Goal: Task Accomplishment & Management: Use online tool/utility

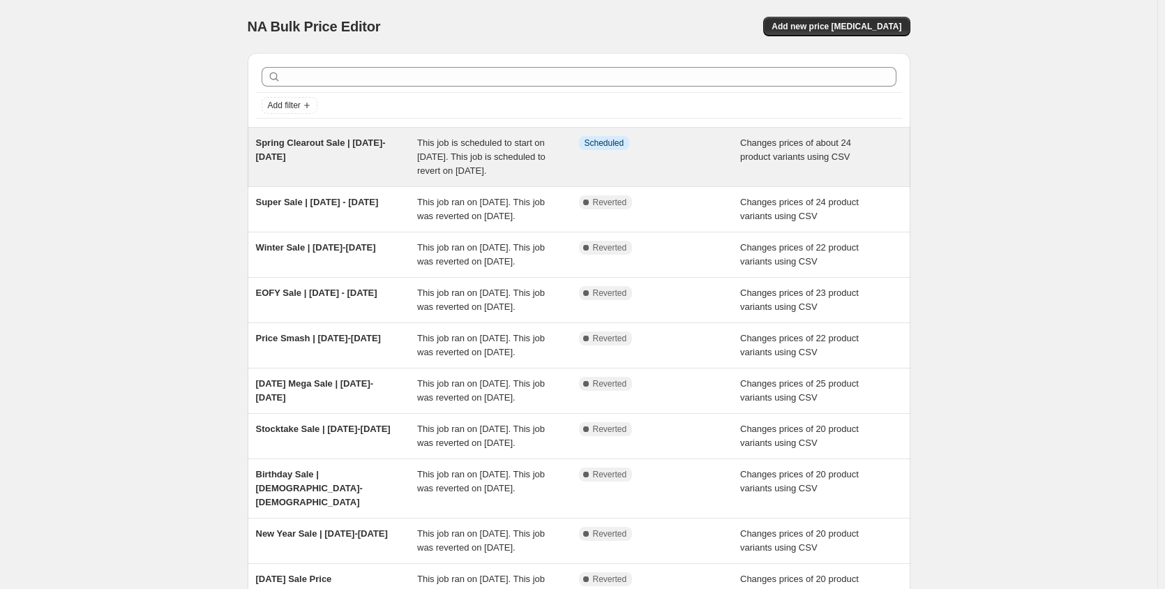
click at [331, 161] on div "Spring Clearout Sale | [DATE]-[DATE]" at bounding box center [337, 157] width 162 height 42
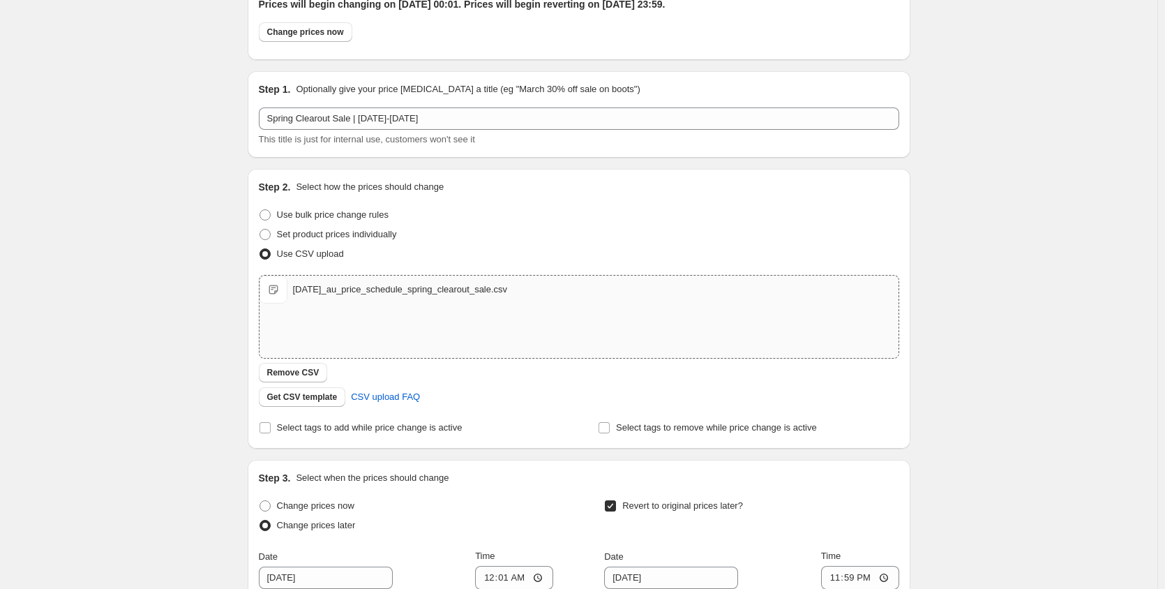
scroll to position [140, 0]
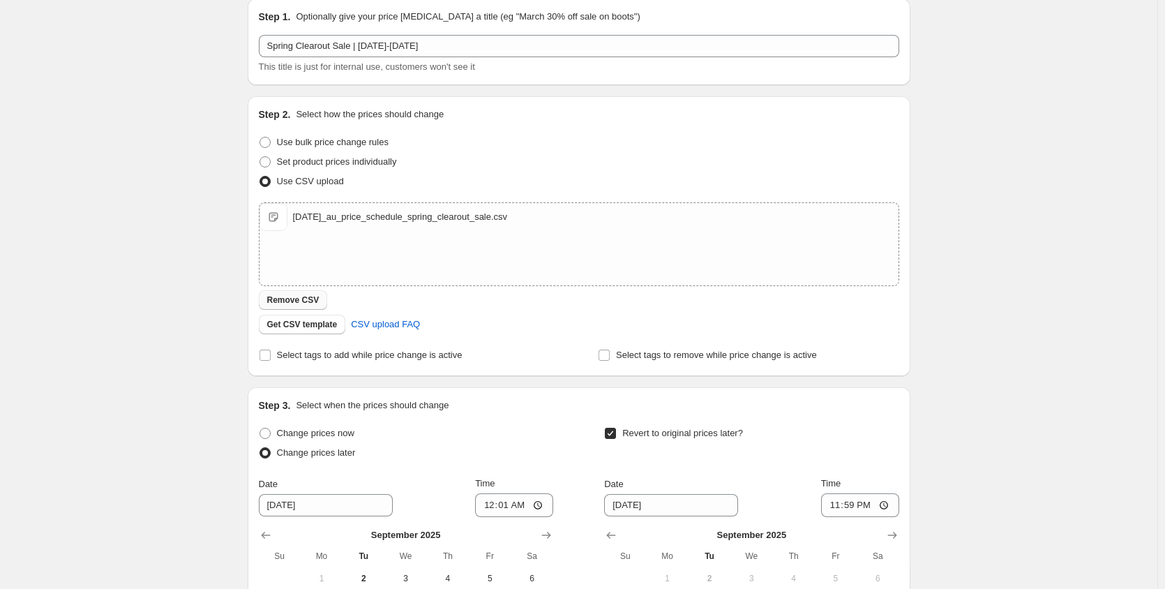
click at [304, 300] on span "Remove CSV" at bounding box center [293, 299] width 52 height 11
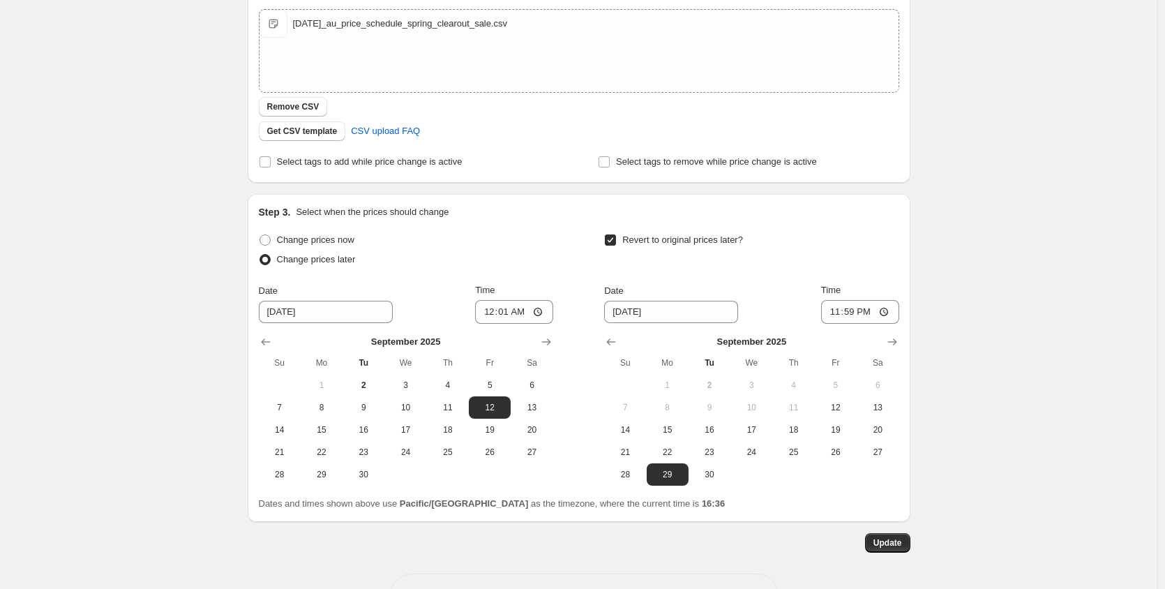
scroll to position [349, 0]
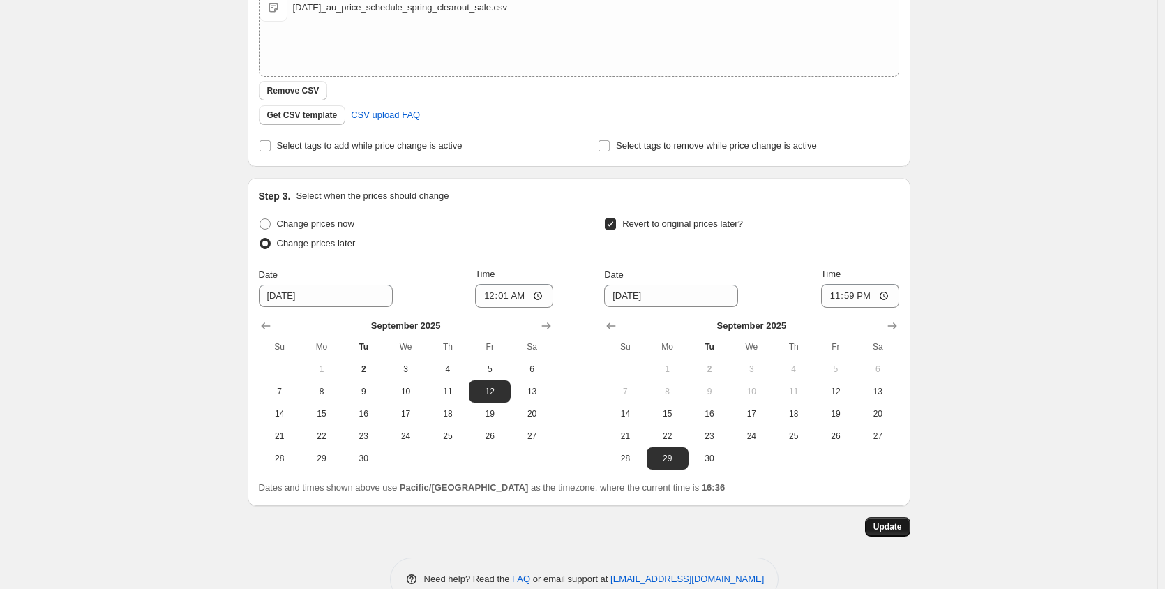
click at [897, 525] on span "Update" at bounding box center [888, 526] width 29 height 11
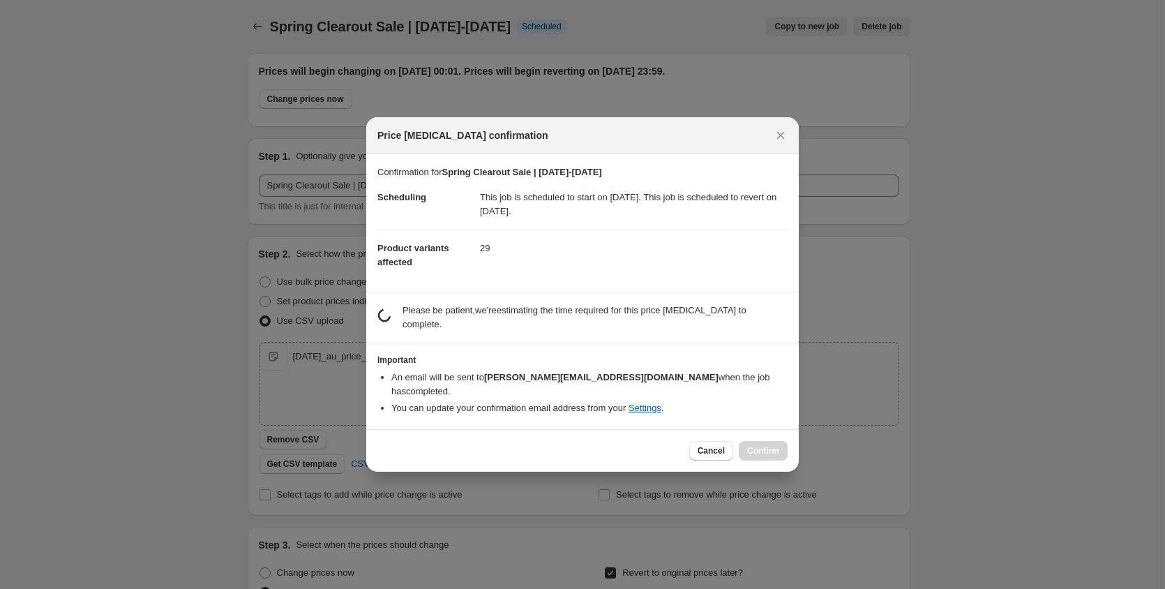
scroll to position [0, 0]
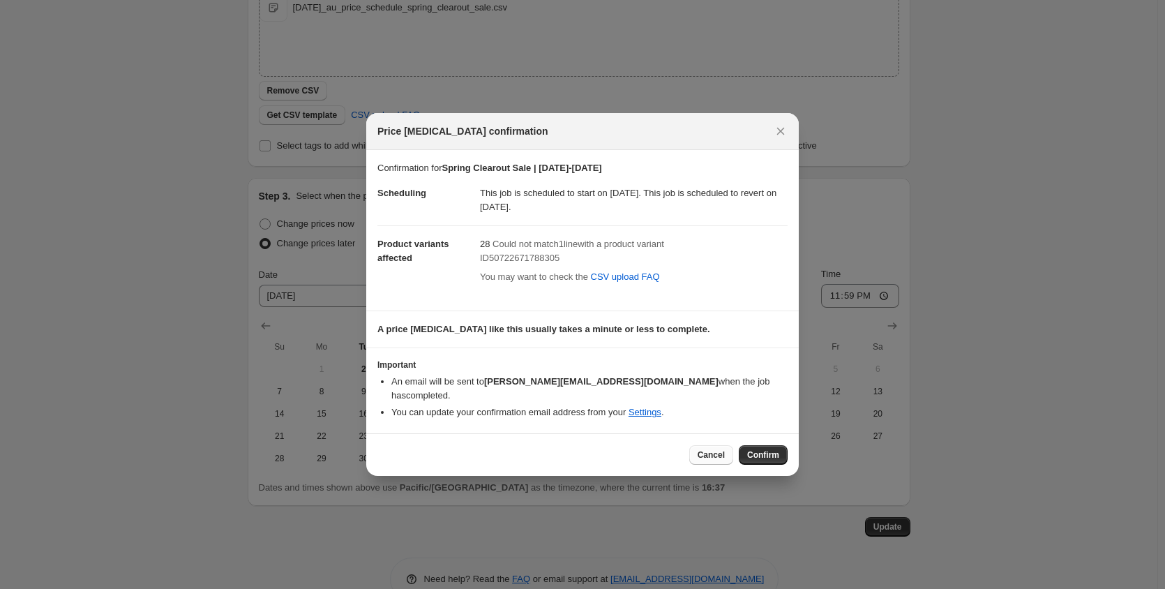
click at [717, 451] on span "Cancel" at bounding box center [711, 454] width 27 height 11
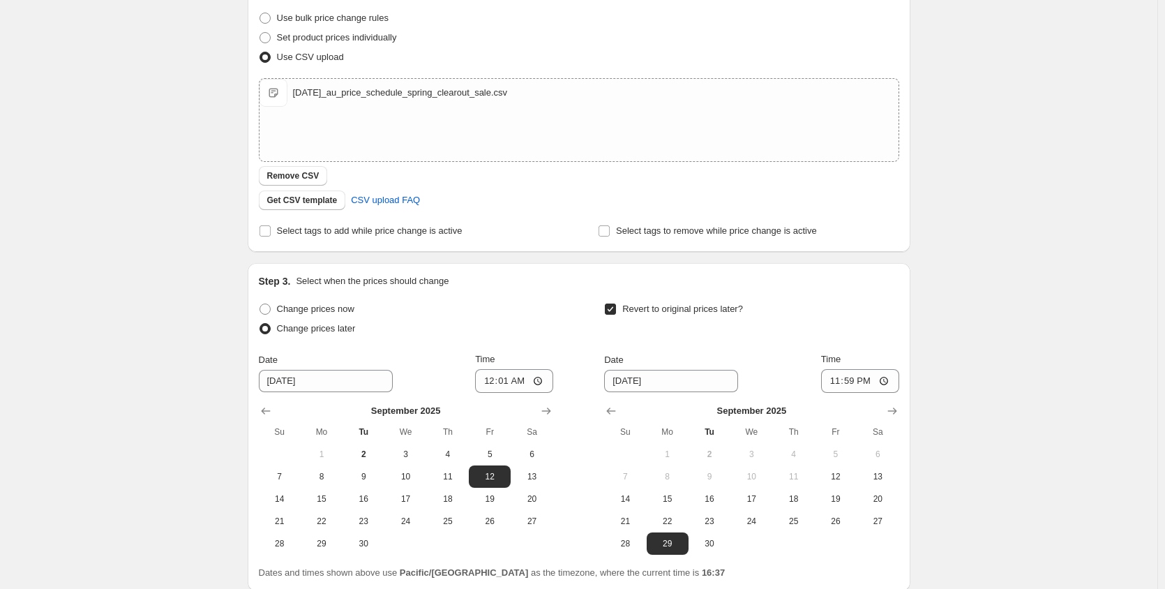
scroll to position [209, 0]
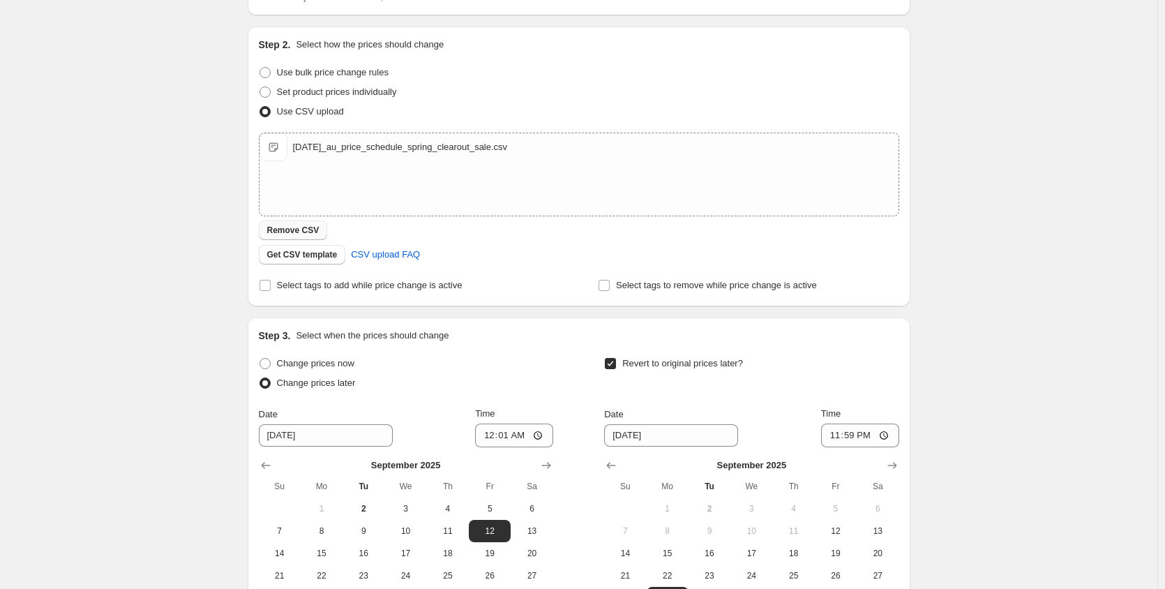
click at [286, 229] on span "Remove CSV" at bounding box center [293, 230] width 52 height 11
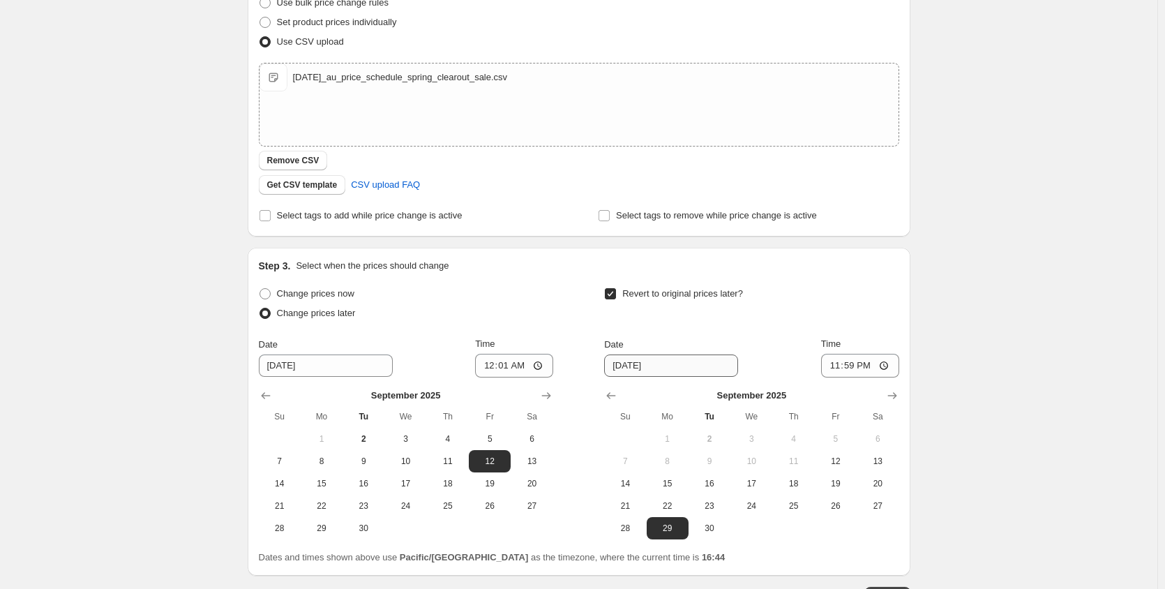
scroll to position [382, 0]
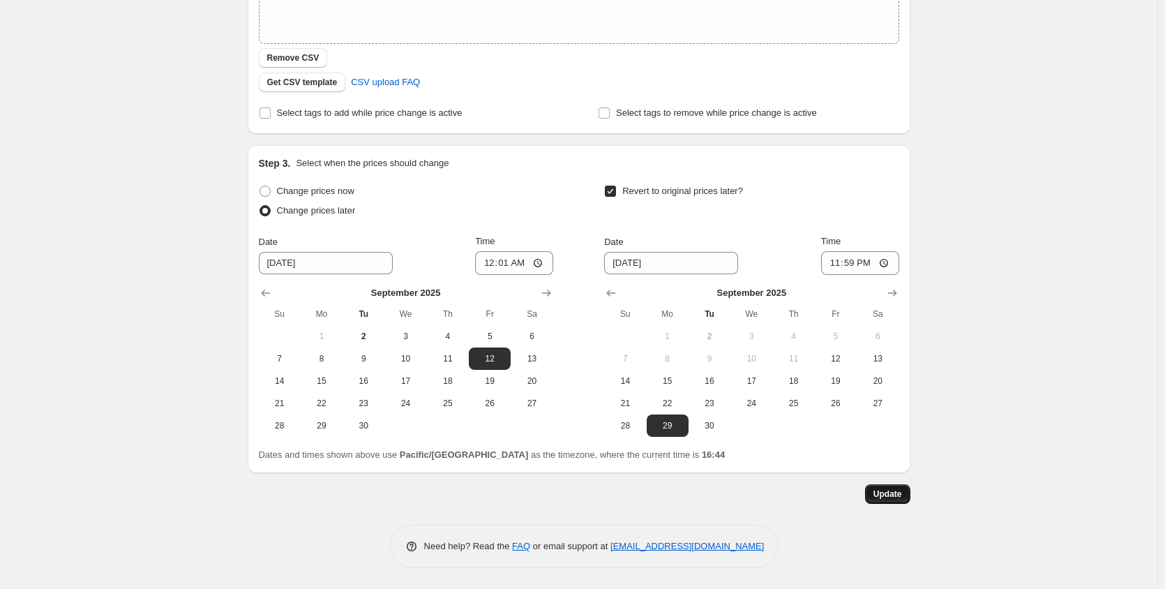
click at [902, 495] on span "Update" at bounding box center [888, 493] width 29 height 11
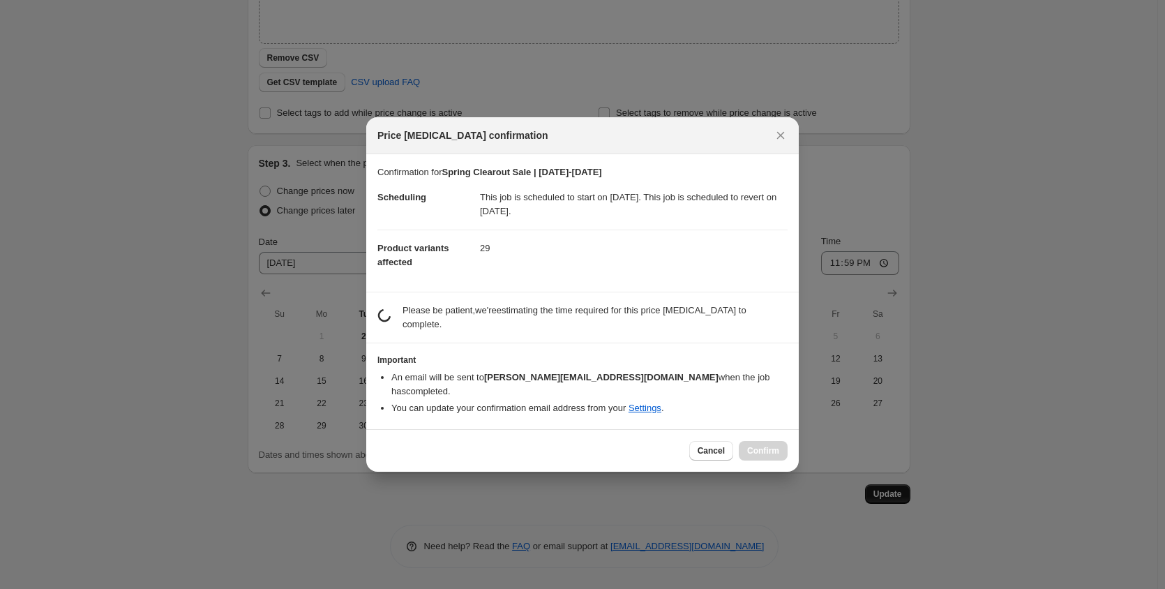
scroll to position [0, 0]
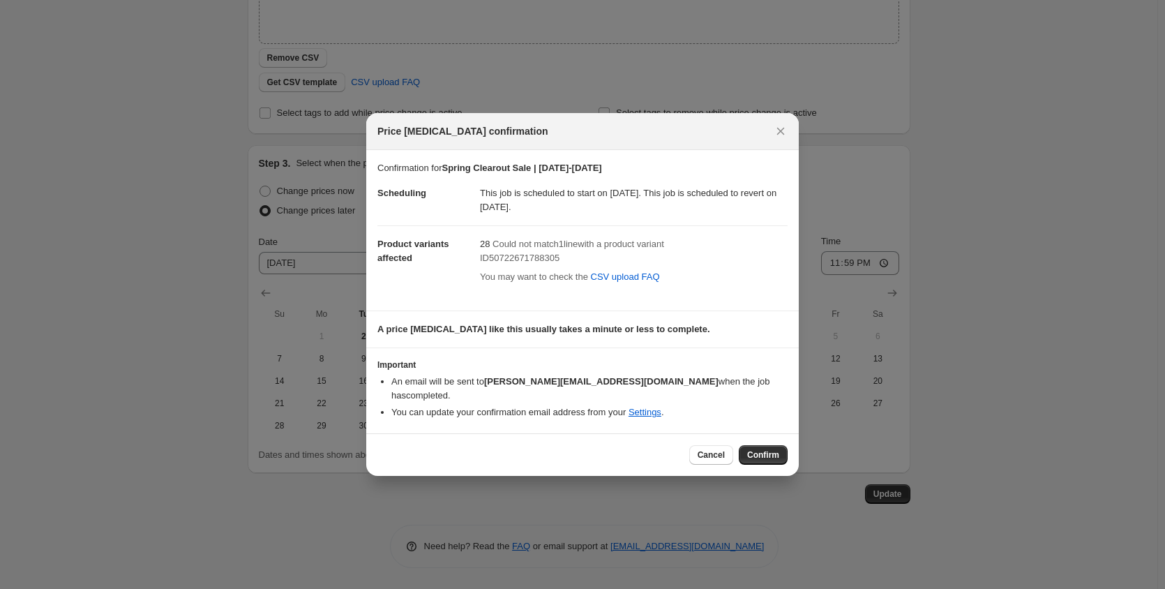
click at [540, 263] on span "ID50722671788305" at bounding box center [520, 258] width 80 height 10
click at [530, 249] on span "Could not match 1 line with a product variant" at bounding box center [579, 244] width 172 height 10
click at [518, 280] on span "You may want to check the" at bounding box center [534, 276] width 108 height 10
click at [708, 452] on span "Cancel" at bounding box center [711, 454] width 27 height 11
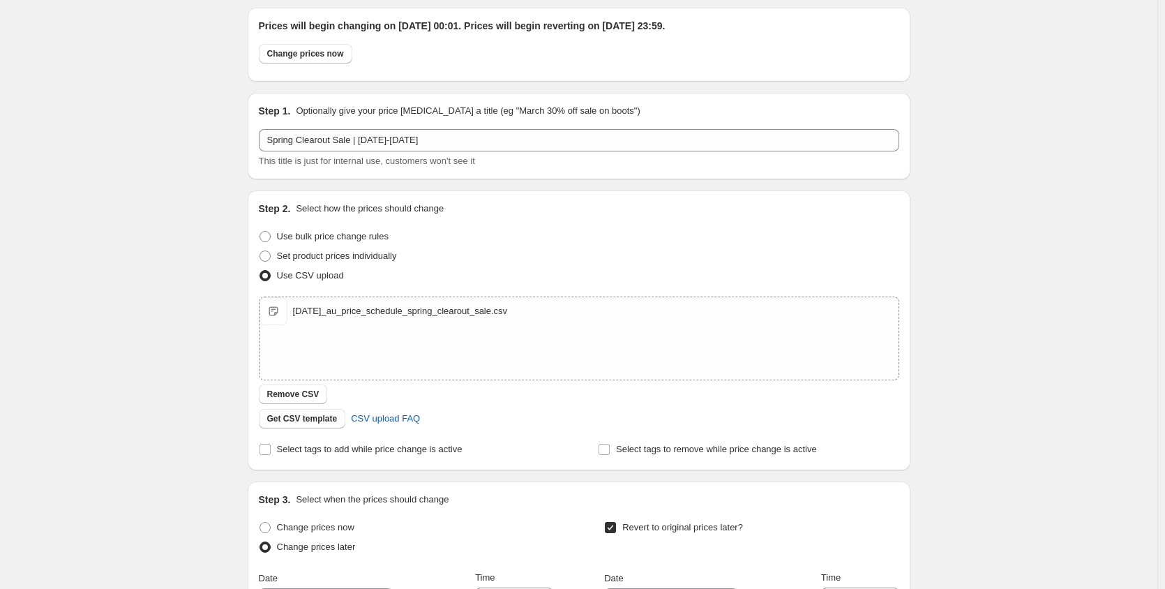
scroll to position [33, 0]
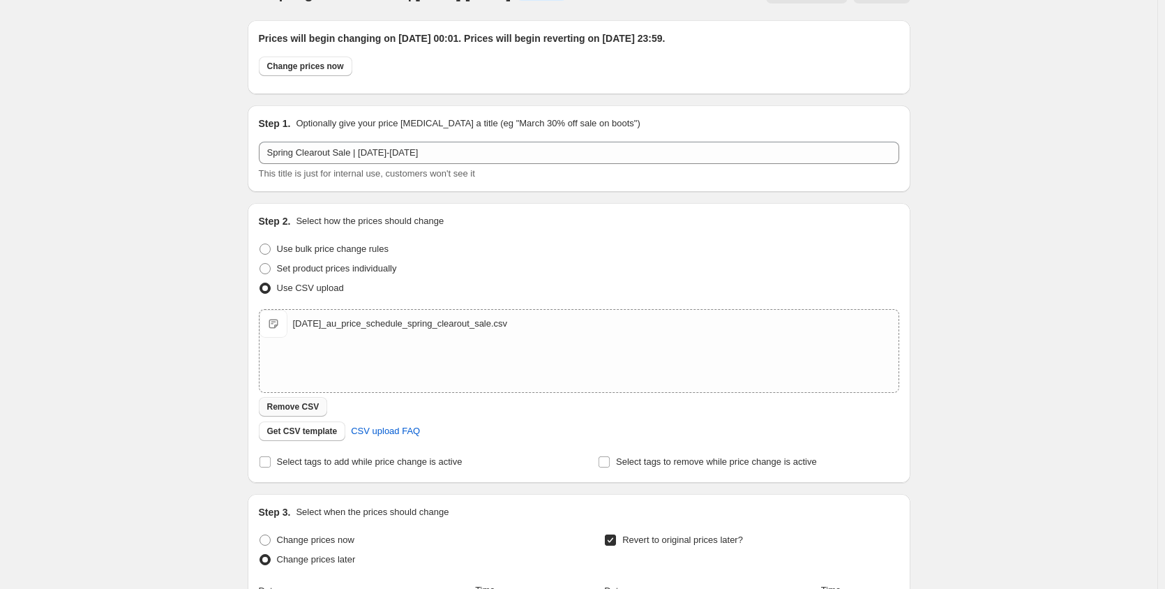
click at [316, 403] on span "Remove CSV" at bounding box center [293, 406] width 52 height 11
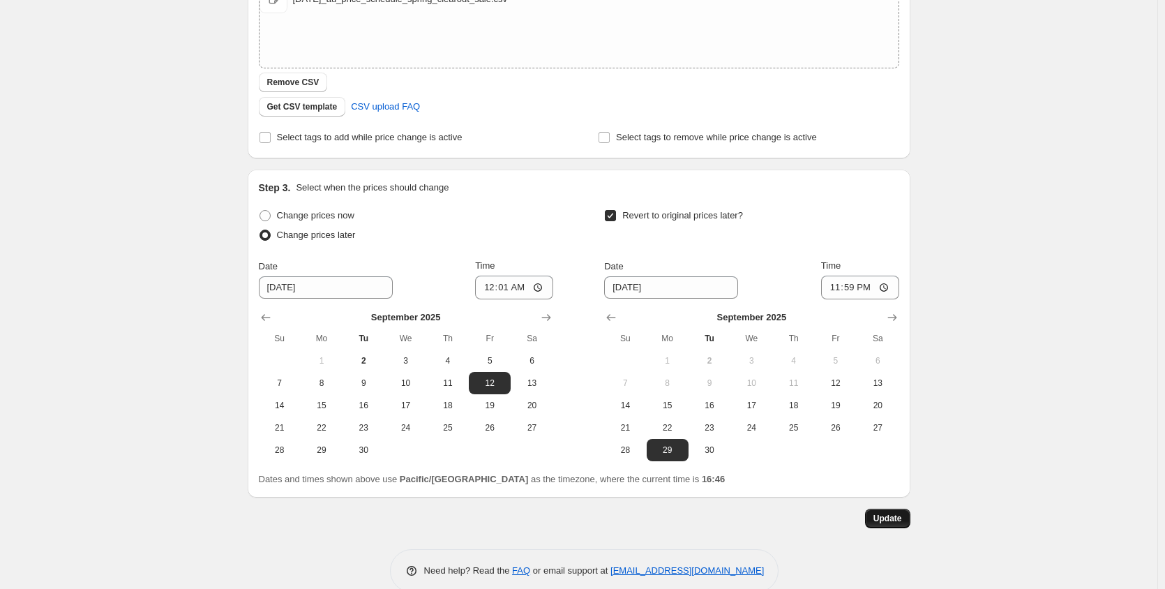
scroll to position [382, 0]
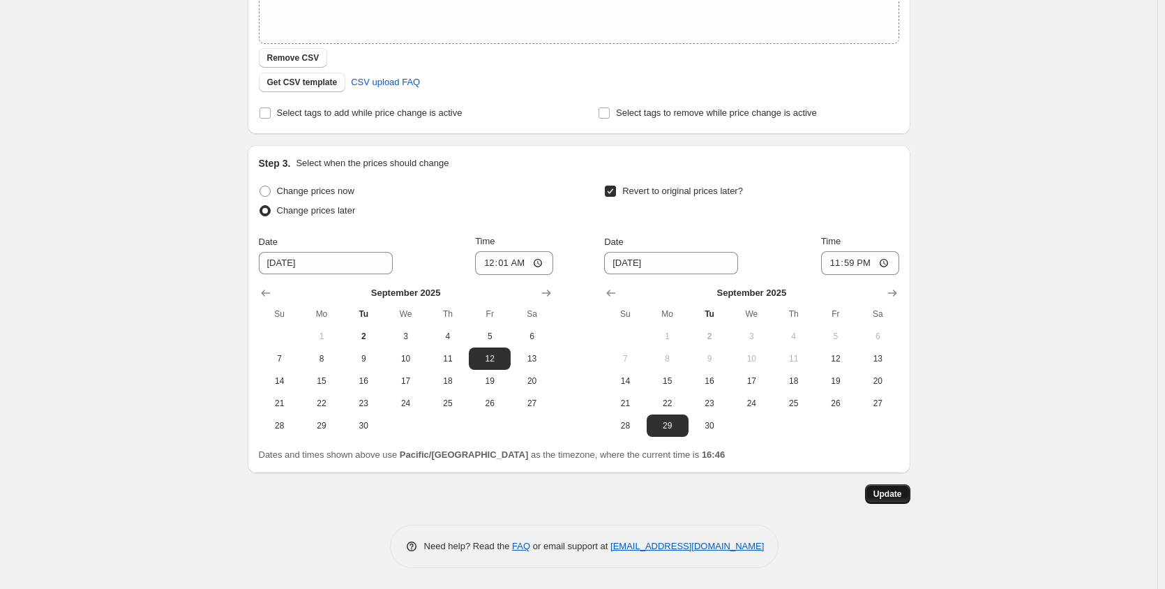
click at [895, 500] on button "Update" at bounding box center [887, 494] width 45 height 20
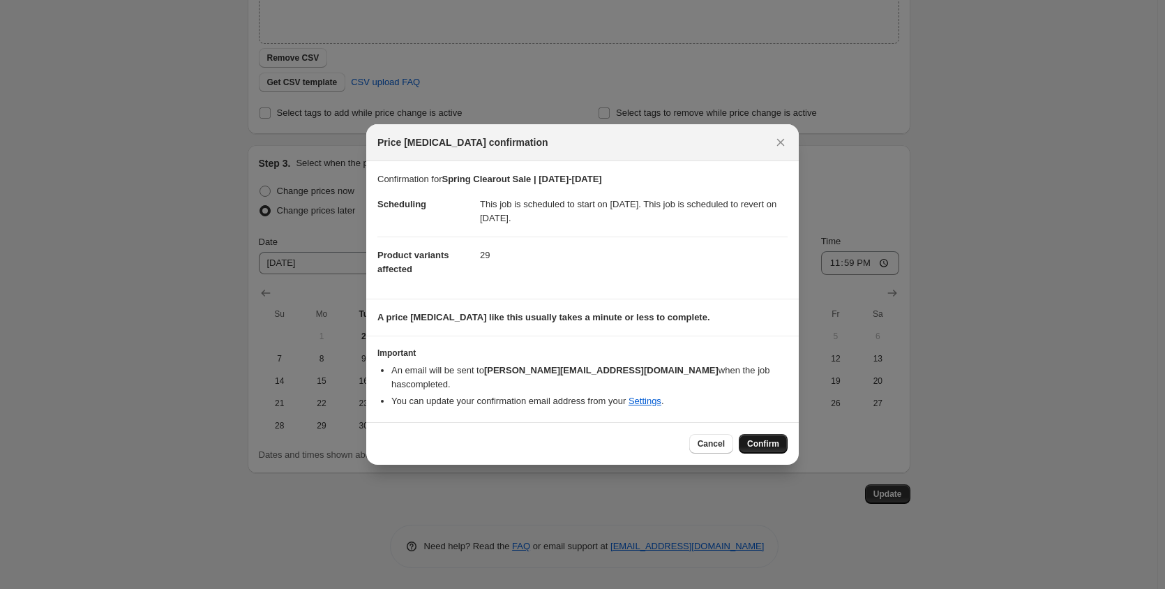
click at [777, 438] on span "Confirm" at bounding box center [763, 443] width 32 height 11
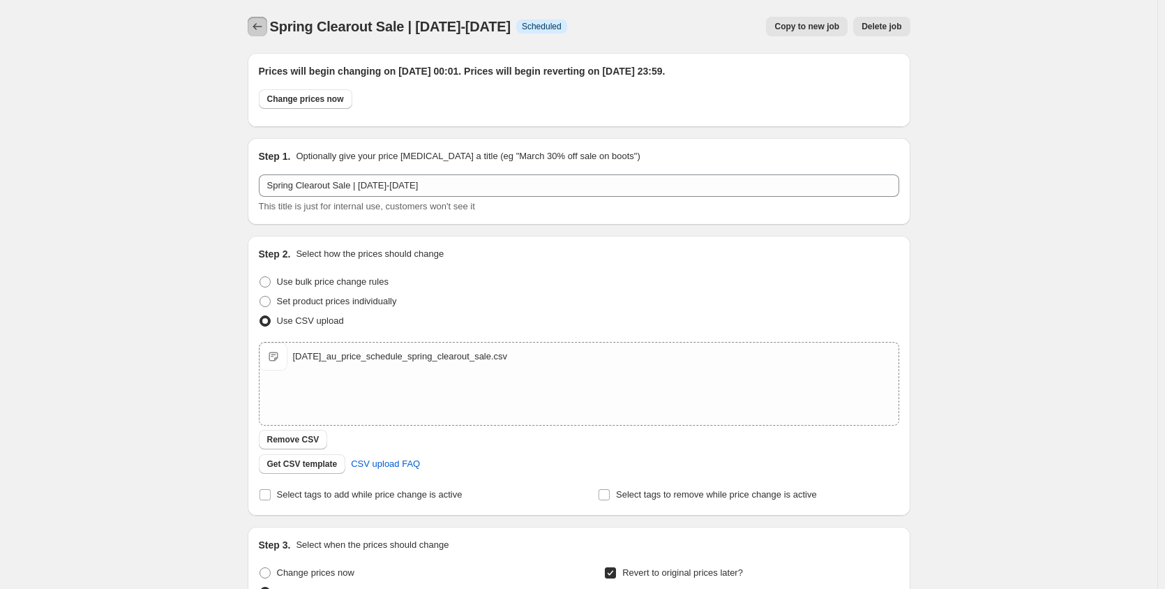
click at [260, 23] on icon "Price change jobs" at bounding box center [258, 27] width 14 height 14
